Goal: Information Seeking & Learning: Learn about a topic

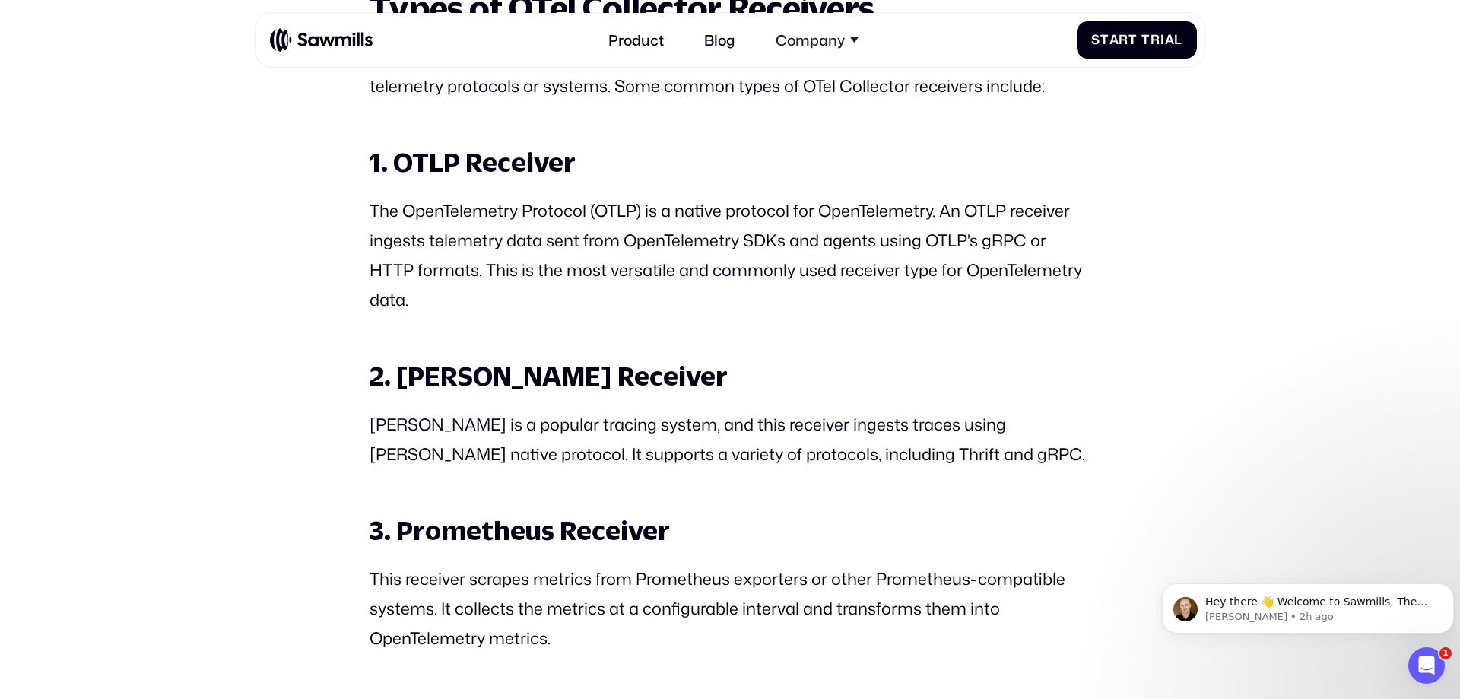
scroll to position [1769, 0]
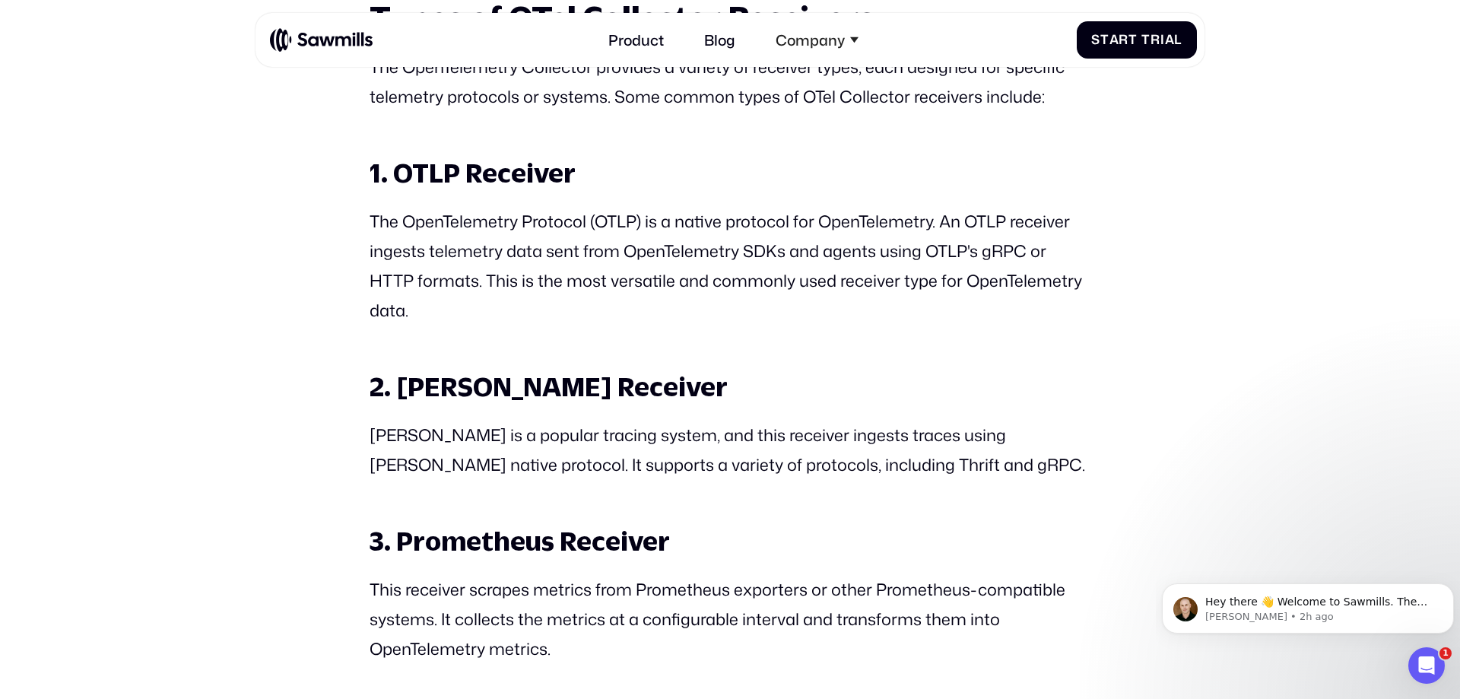
click at [724, 325] on p "The OpenTelemetry Protocol (OTLP) is a native protocol for OpenTelemetry. An OT…" at bounding box center [730, 266] width 721 height 118
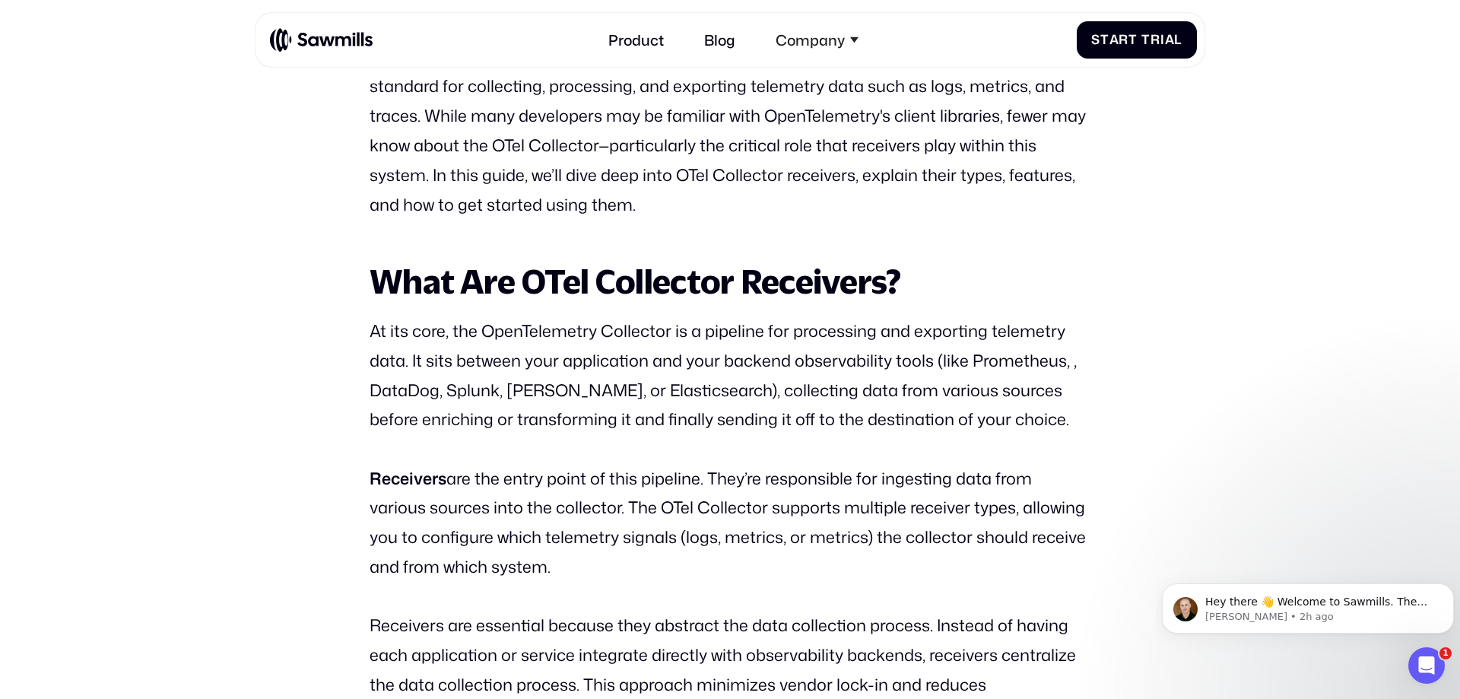
scroll to position [919, 0]
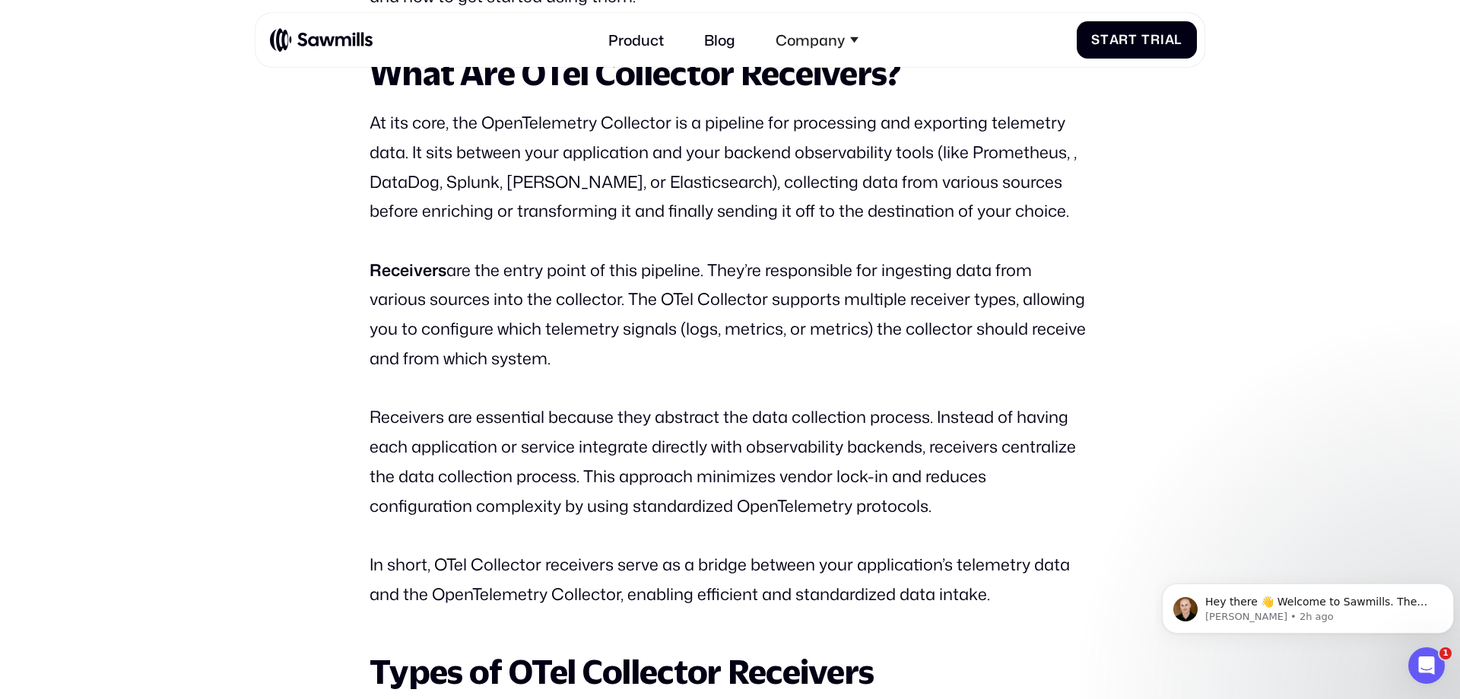
scroll to position [1113, 0]
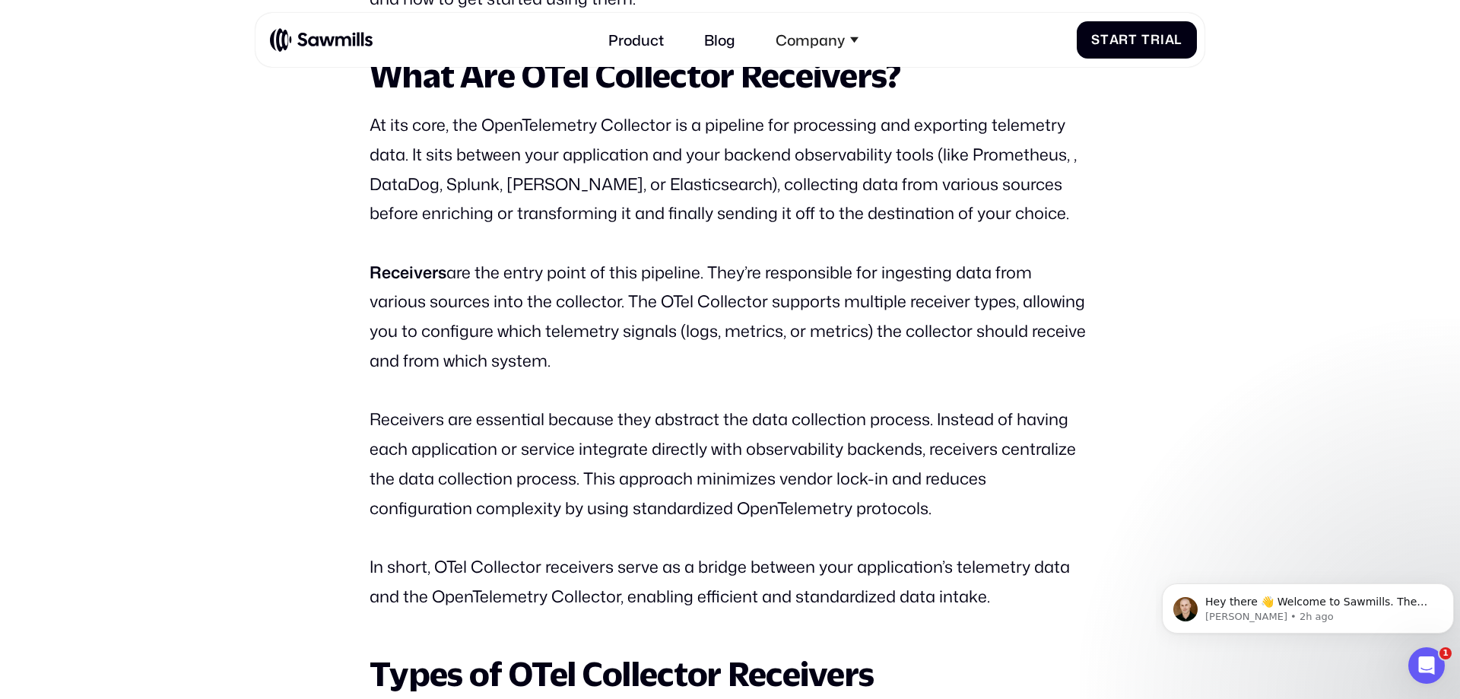
click at [718, 360] on p "Receivers are the entry point of this pipeline. They’re responsible for ingesti…" at bounding box center [730, 317] width 721 height 118
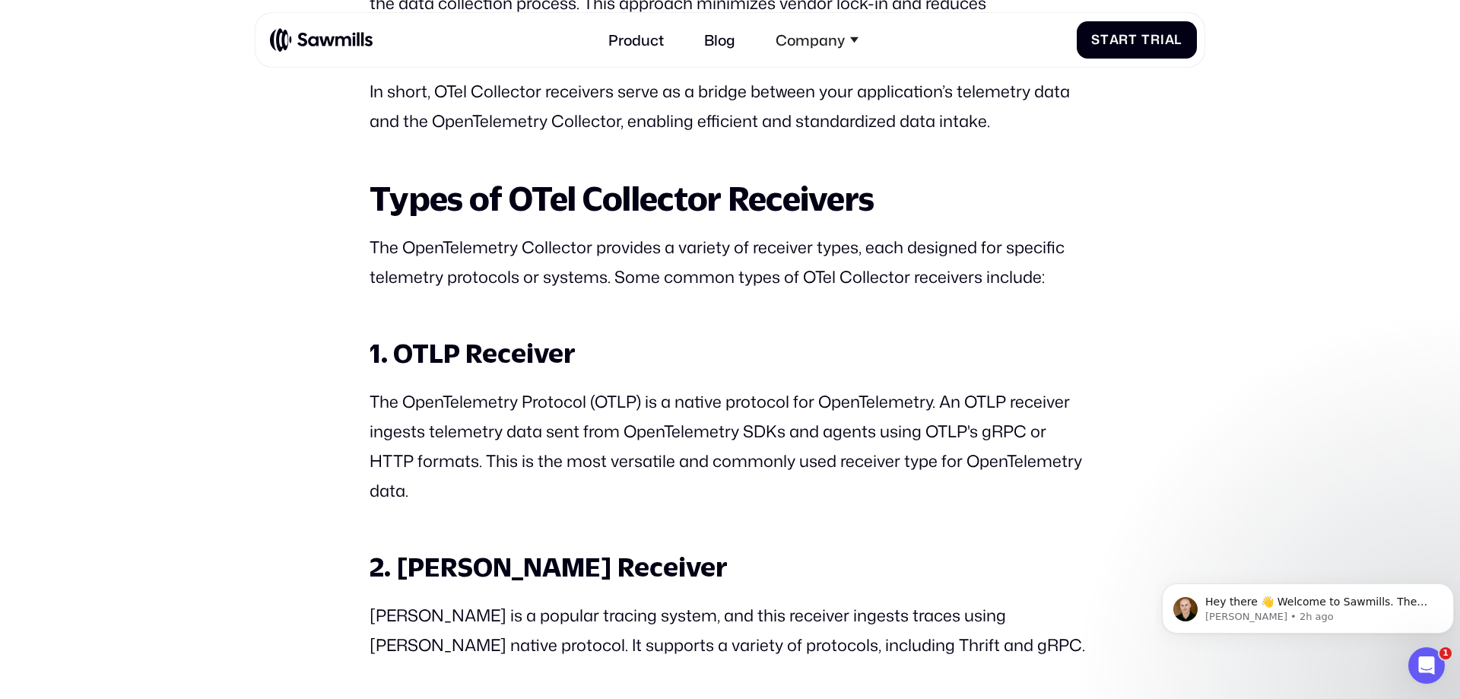
scroll to position [1587, 0]
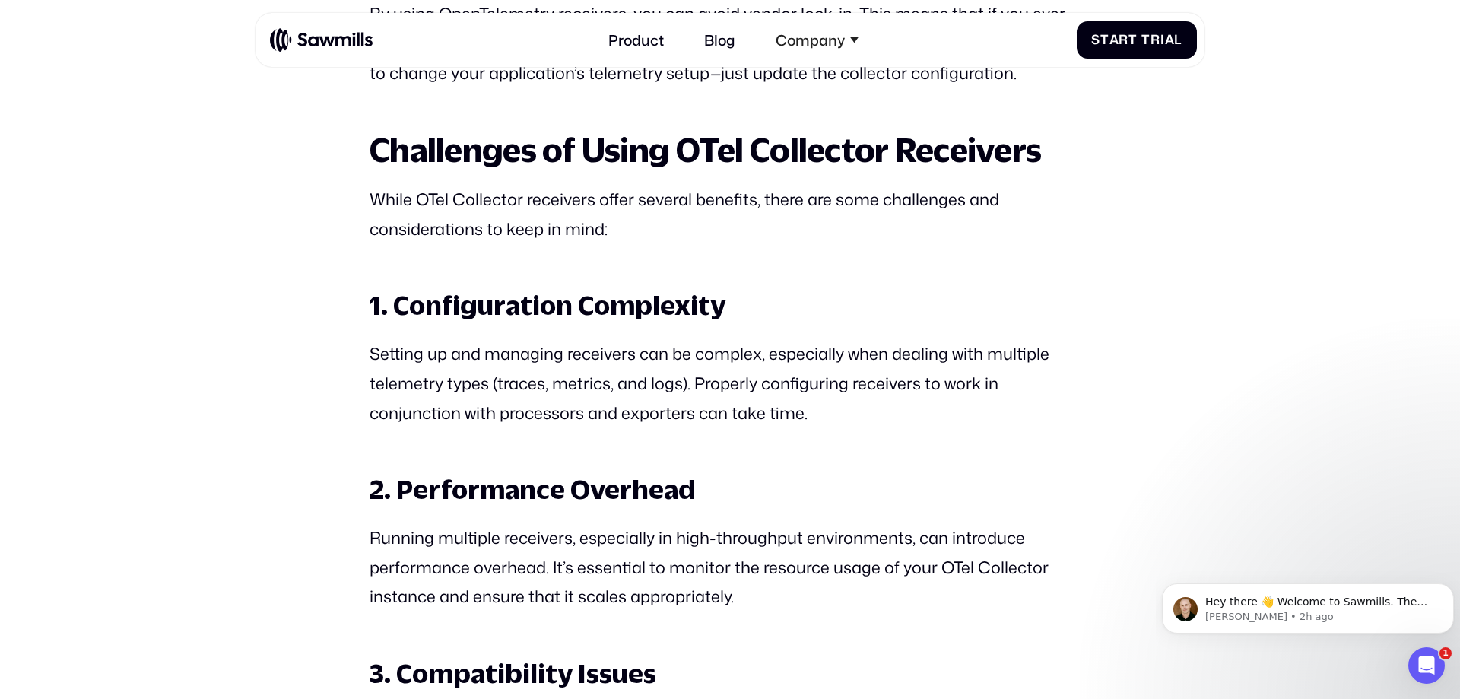
scroll to position [5085, 0]
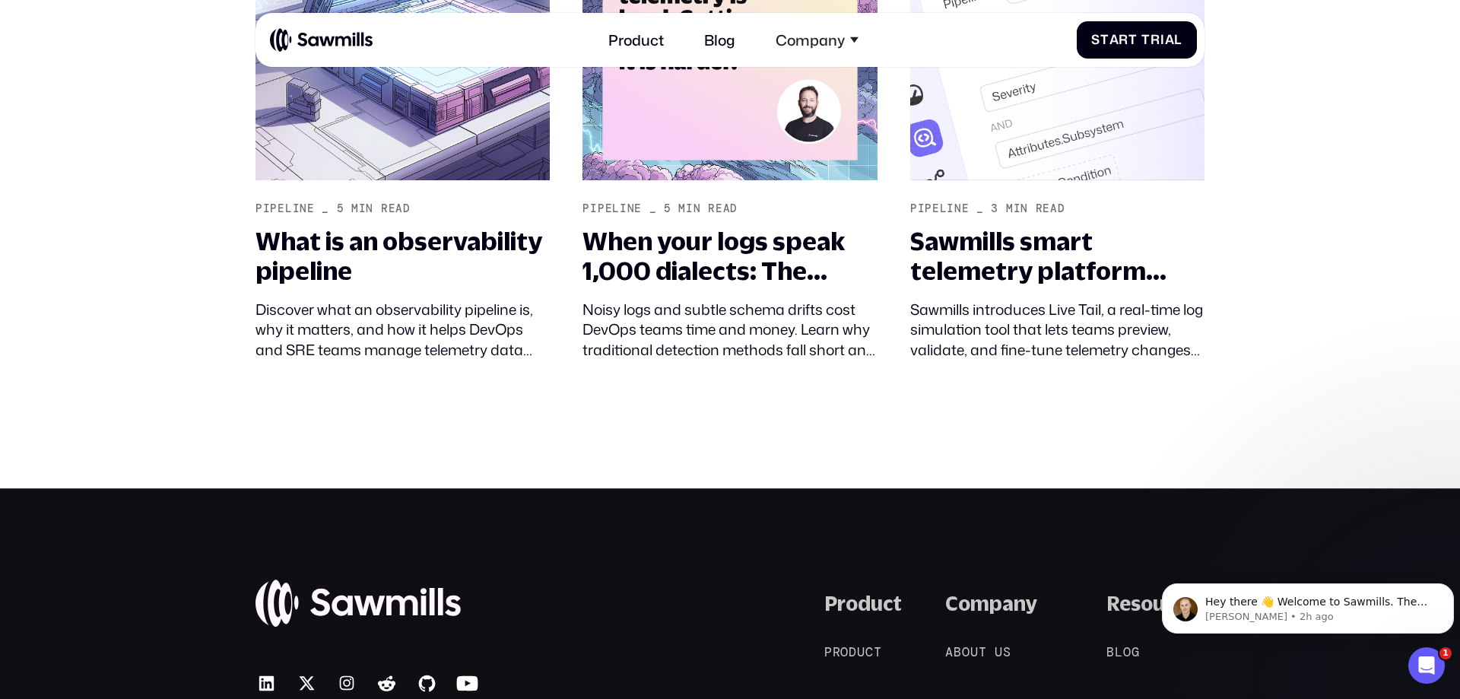
scroll to position [8099, 0]
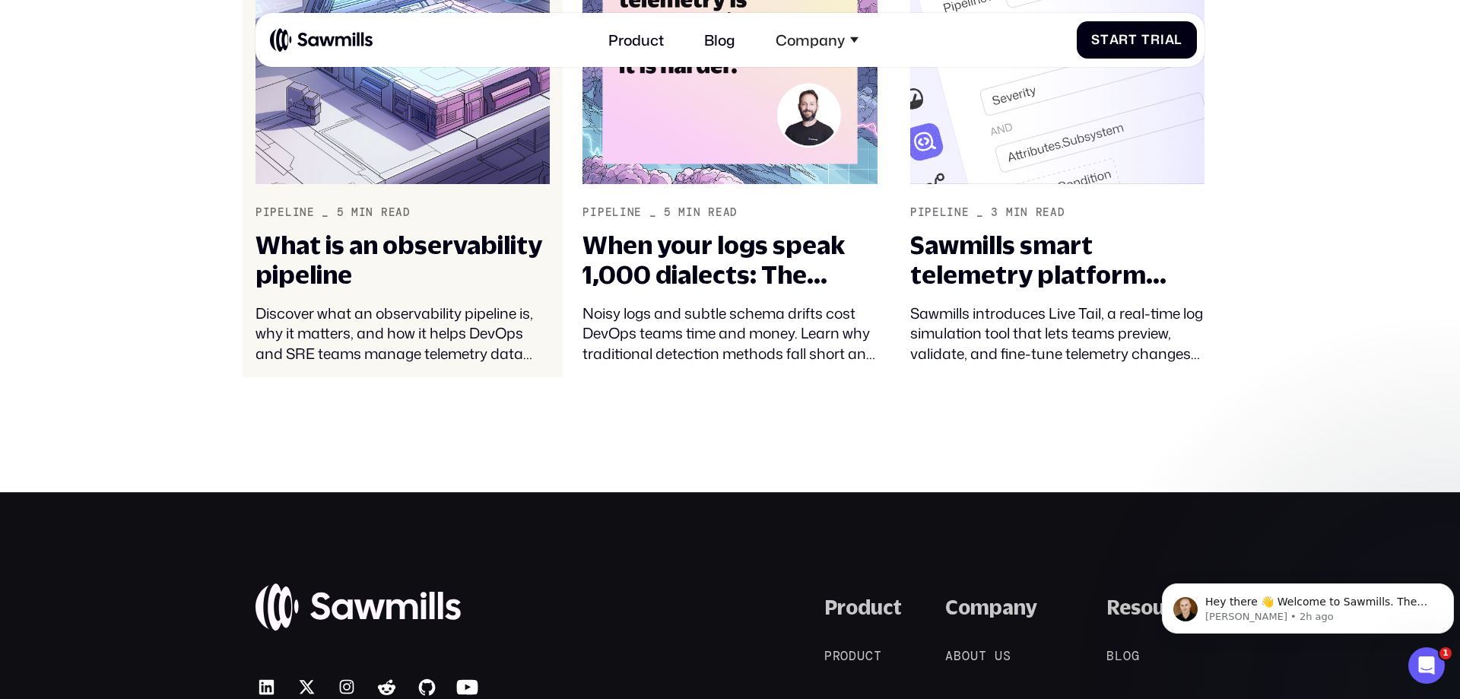
click at [381, 204] on link "Pipeline _ 5 min read What is an observability pipeline Discover what an observ…" at bounding box center [403, 125] width 320 height 501
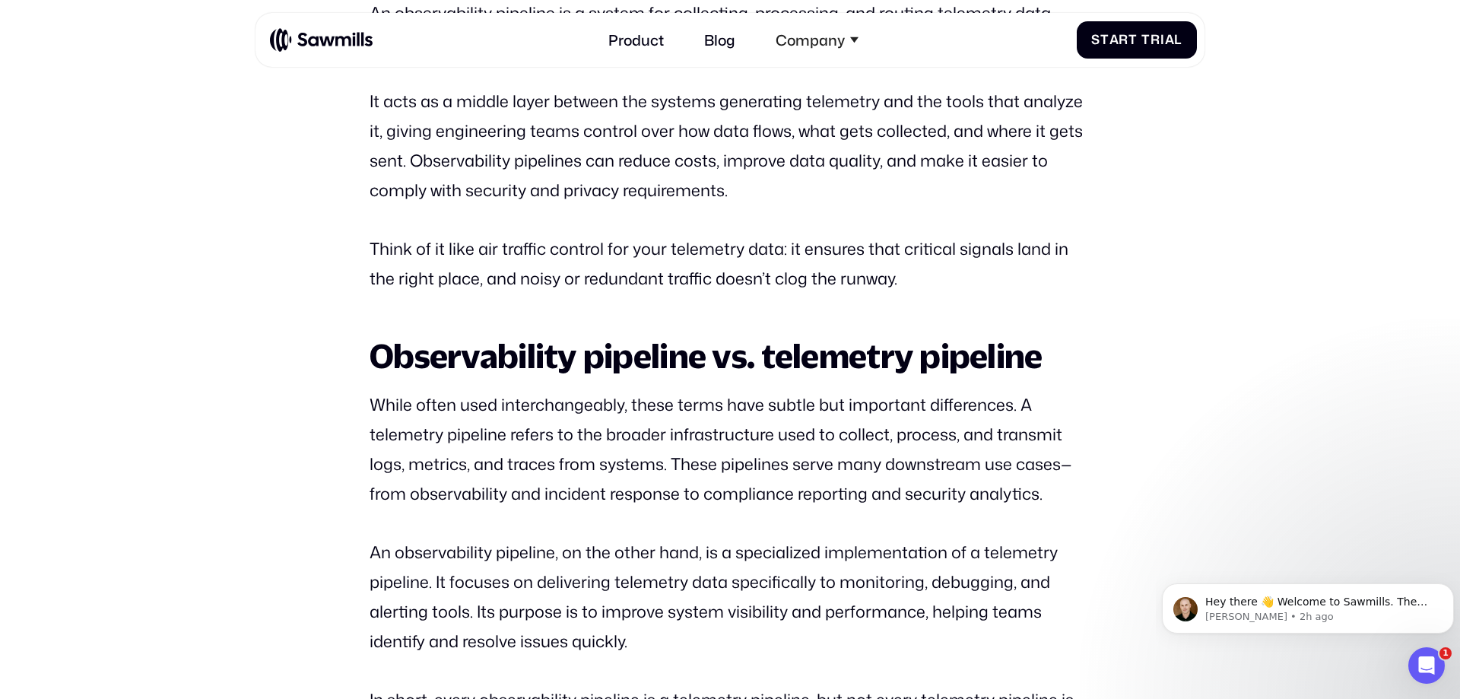
scroll to position [1262, 0]
